Goal: Navigation & Orientation: Find specific page/section

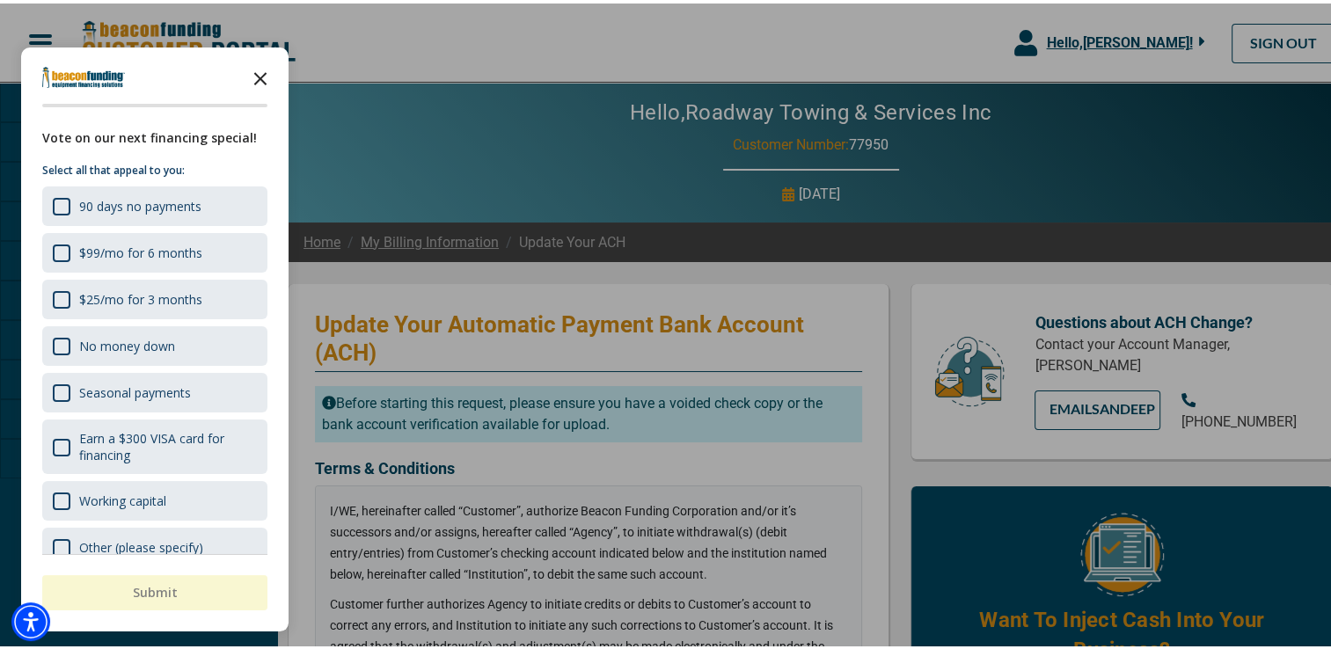
click at [259, 74] on polygon "Close the survey" at bounding box center [260, 75] width 13 height 13
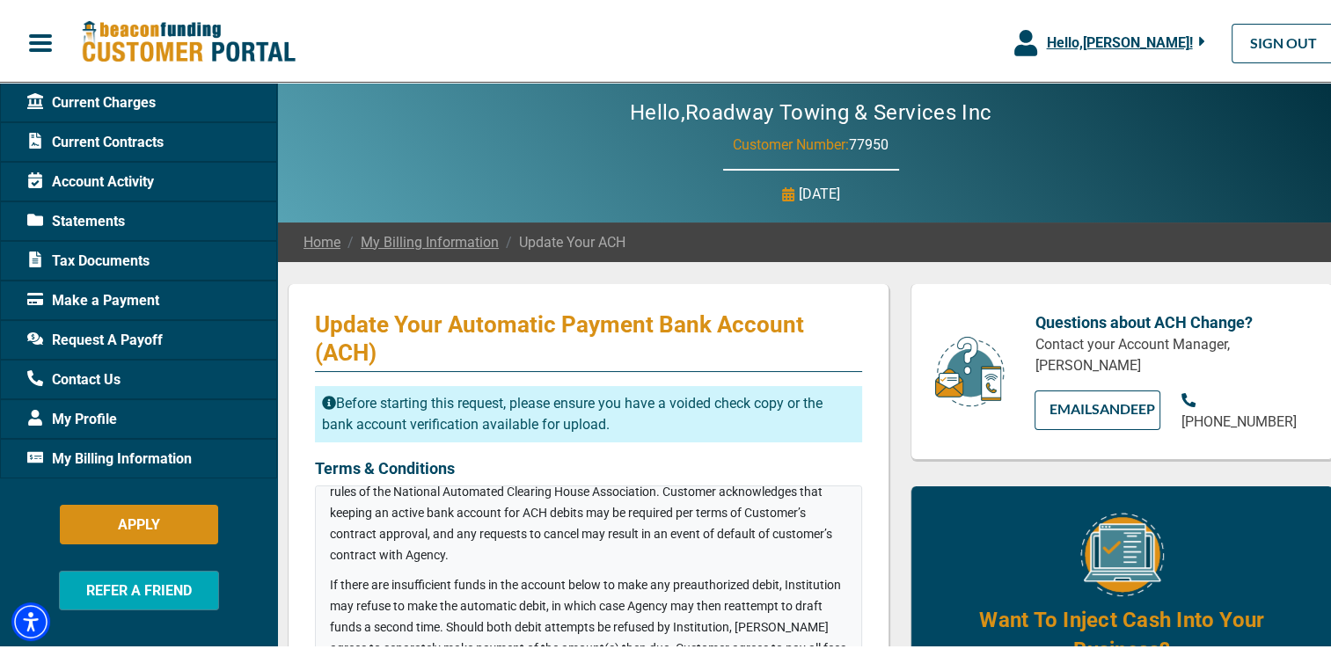
click at [96, 139] on span "Current Contracts" at bounding box center [95, 138] width 136 height 21
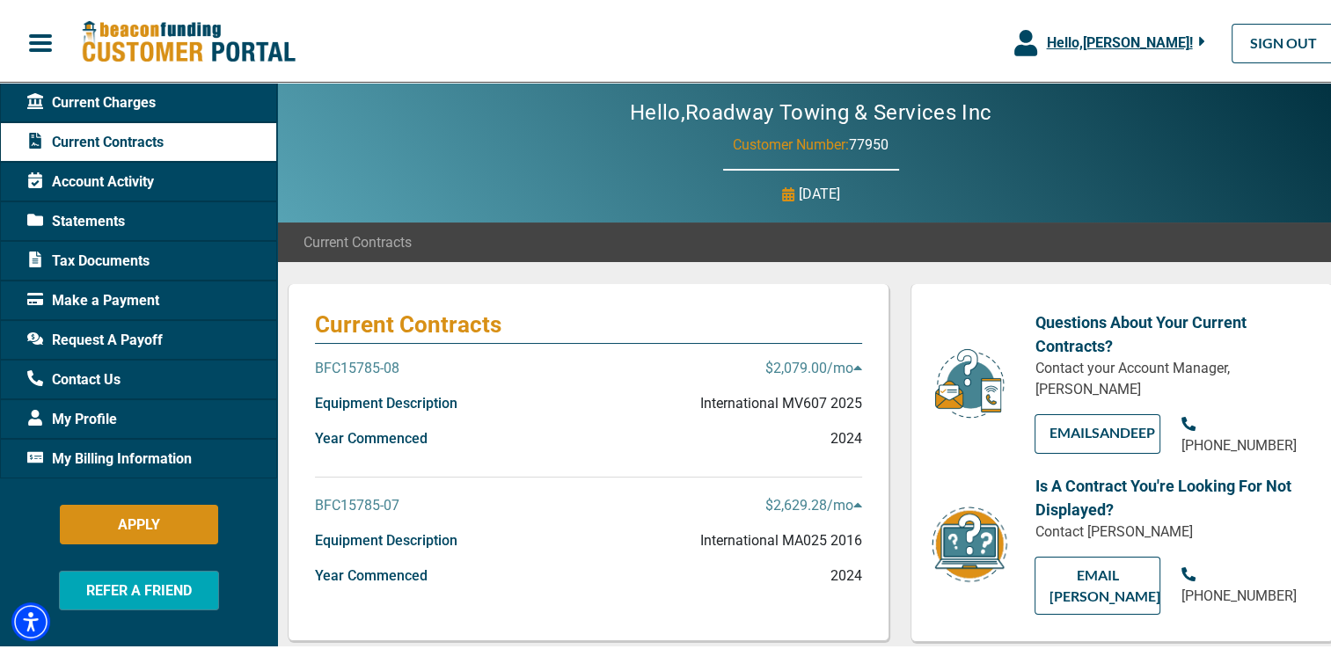
click at [63, 179] on span "Account Activity" at bounding box center [90, 178] width 127 height 21
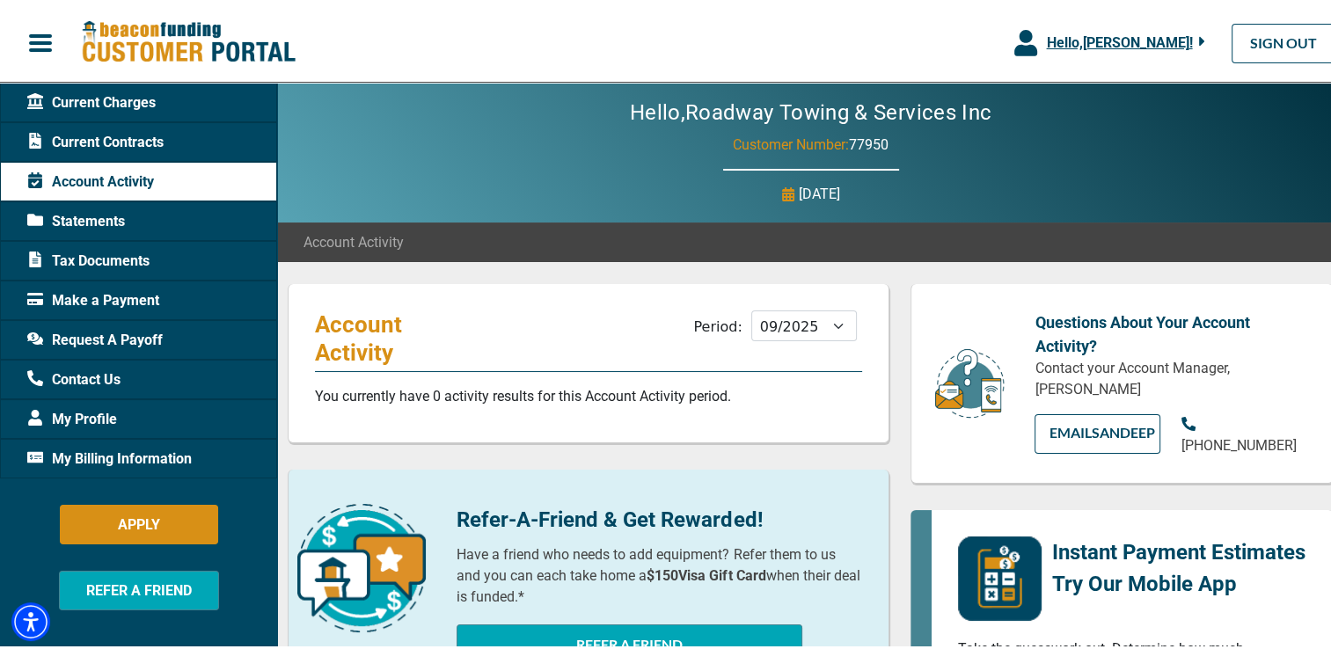
click at [95, 254] on span "Tax Documents" at bounding box center [88, 257] width 122 height 21
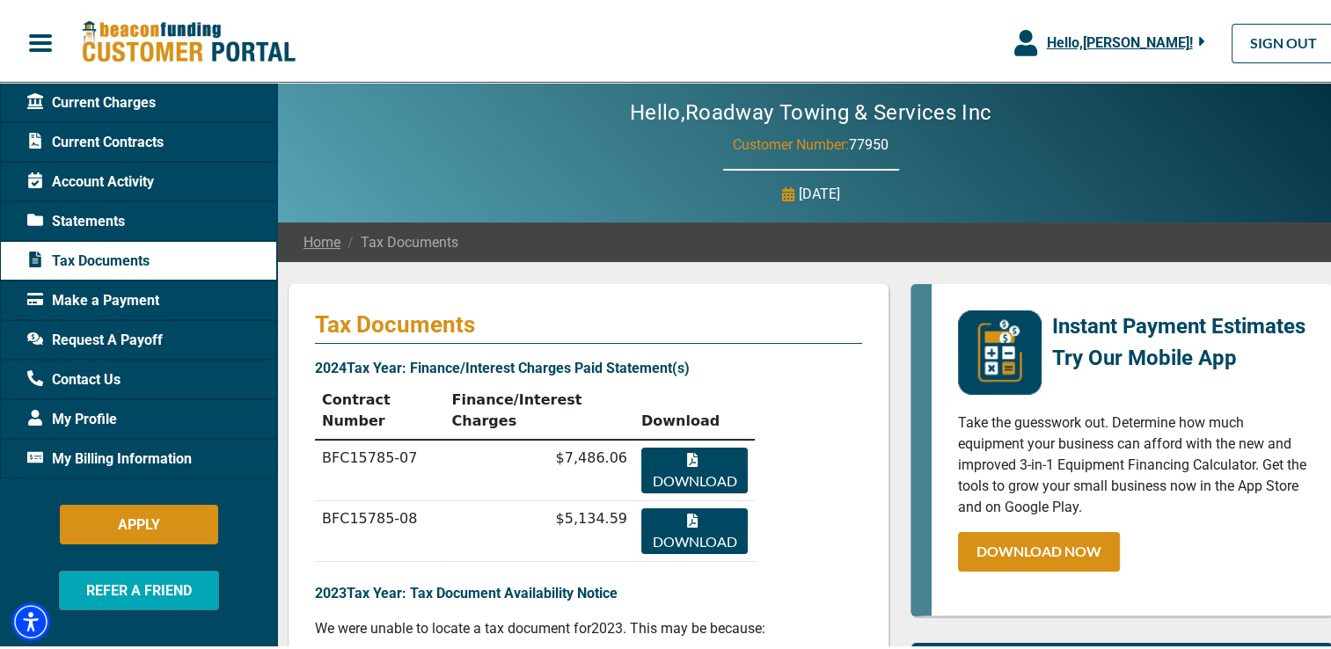
click at [96, 413] on span "My Profile" at bounding box center [72, 415] width 90 height 21
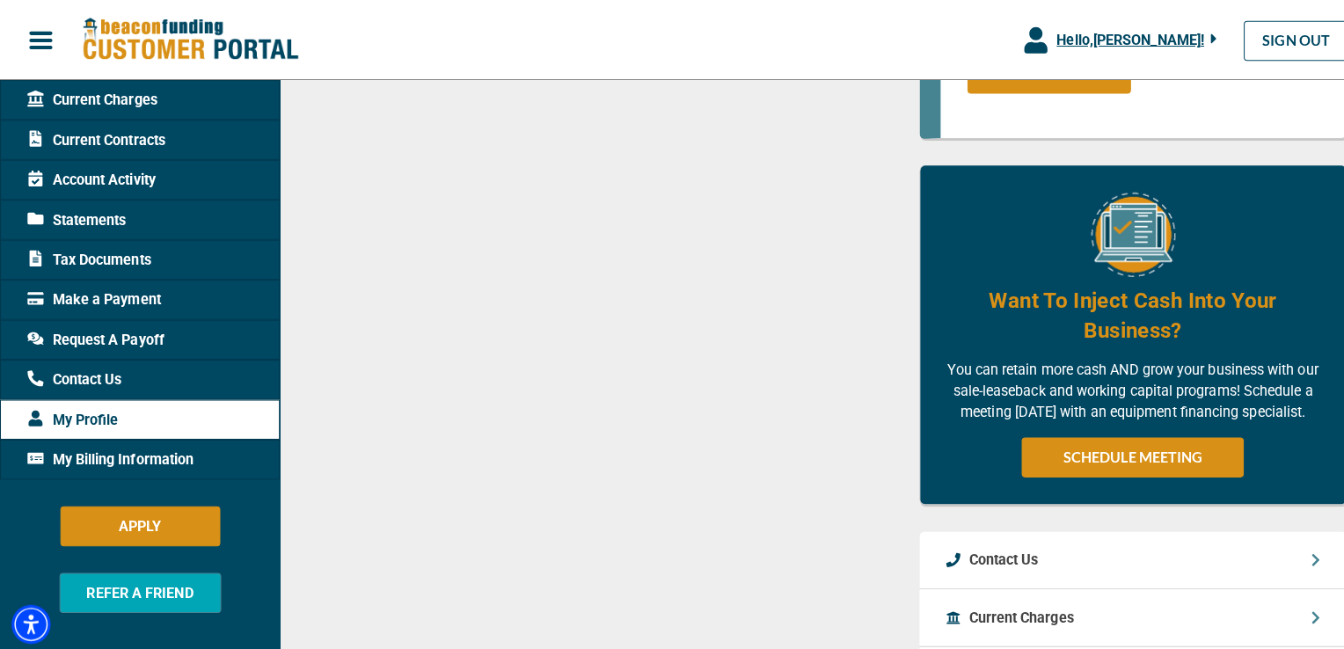
scroll to position [792, 0]
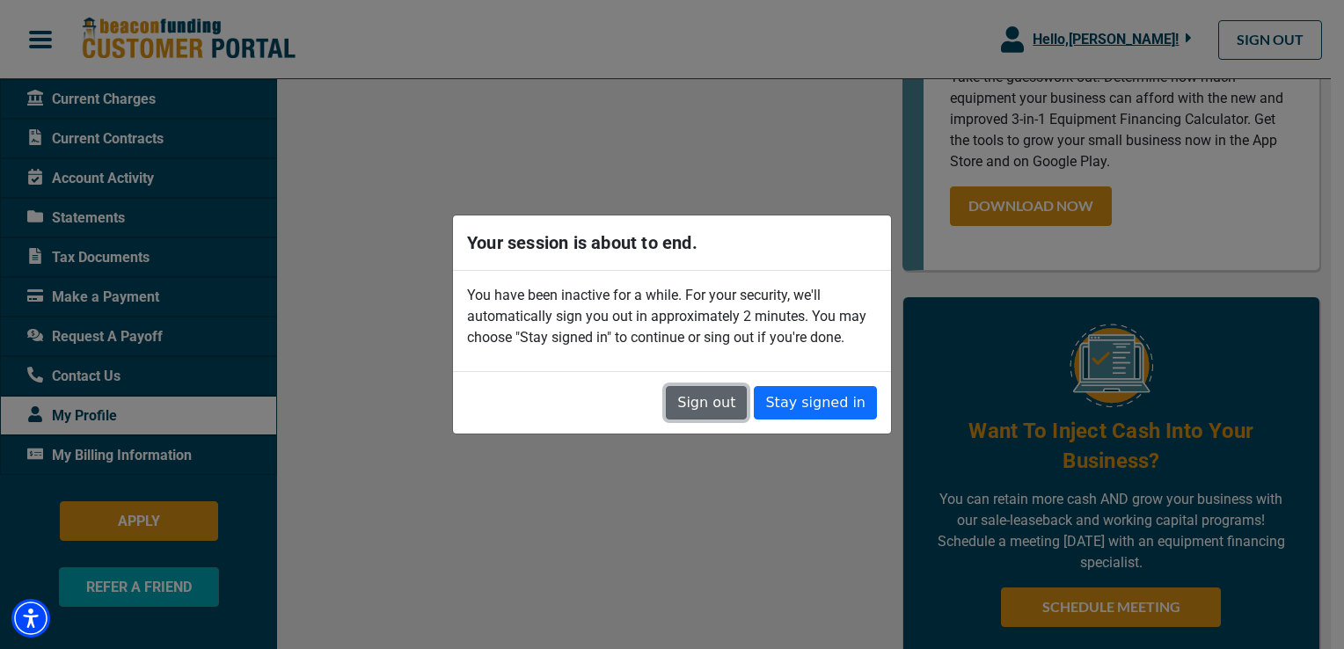
click at [728, 409] on button "Sign out" at bounding box center [706, 402] width 81 height 33
